Goal: Navigation & Orientation: Find specific page/section

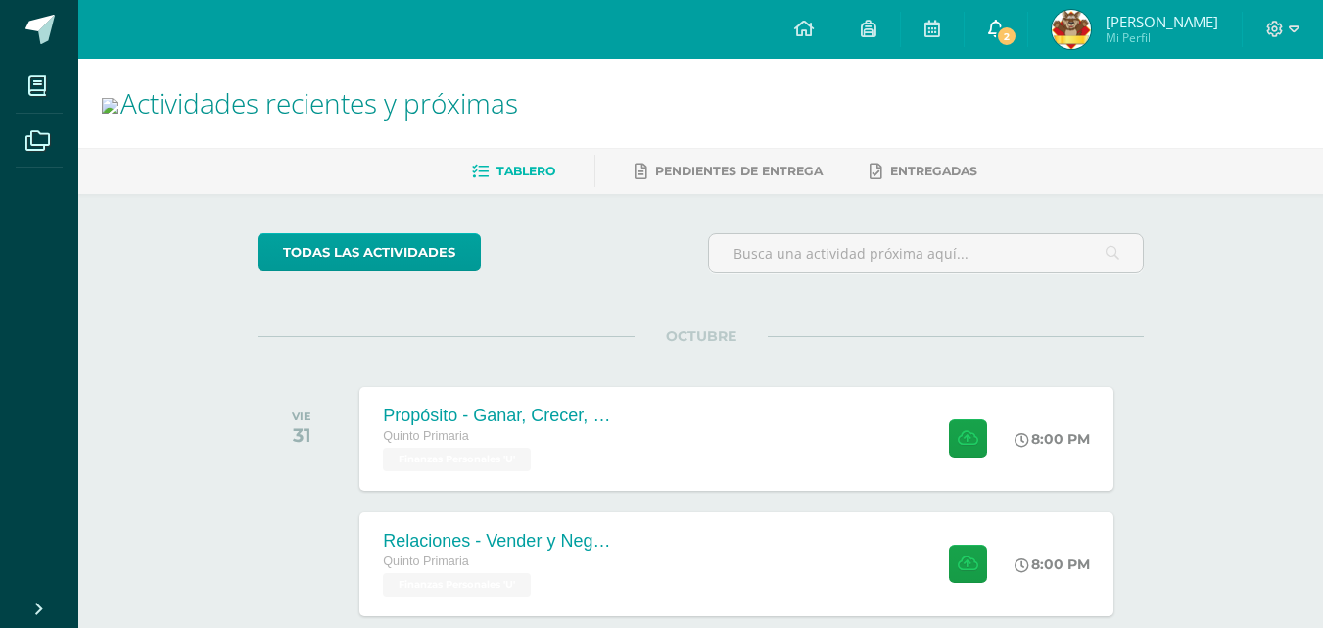
click at [1018, 36] on span "2" at bounding box center [1007, 36] width 22 height 22
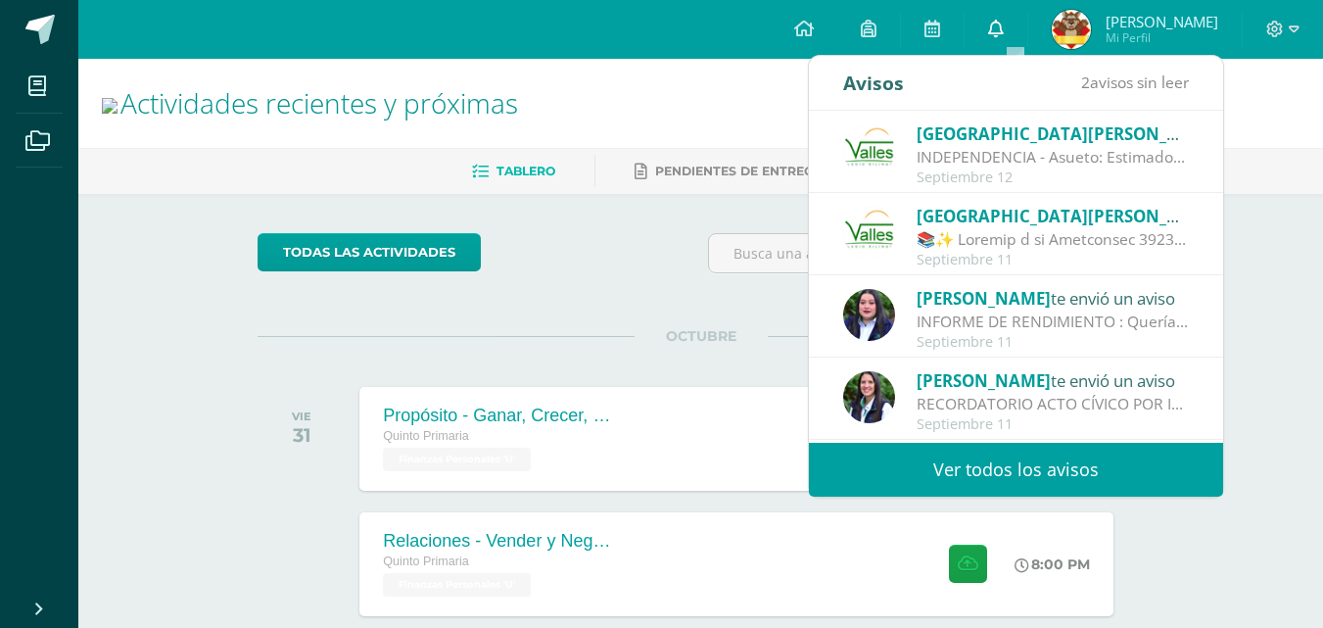
click at [1028, 36] on link "0" at bounding box center [996, 29] width 63 height 59
click at [1091, 36] on img at bounding box center [1071, 29] width 39 height 39
